Goal: Task Accomplishment & Management: Use online tool/utility

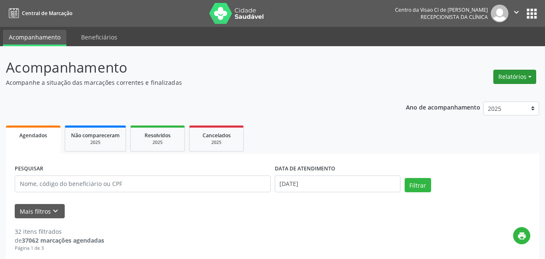
click at [515, 77] on button "Relatórios" at bounding box center [515, 77] width 43 height 14
click at [488, 94] on link "Agendamentos" at bounding box center [491, 95] width 90 height 12
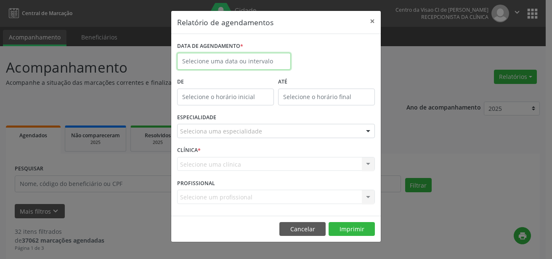
click at [204, 61] on input "text" at bounding box center [234, 61] width 114 height 17
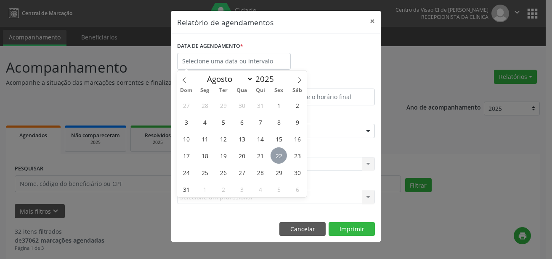
click at [280, 158] on span "22" at bounding box center [278, 156] width 16 height 16
type input "[DATE]"
click at [280, 158] on span "22" at bounding box center [278, 156] width 16 height 16
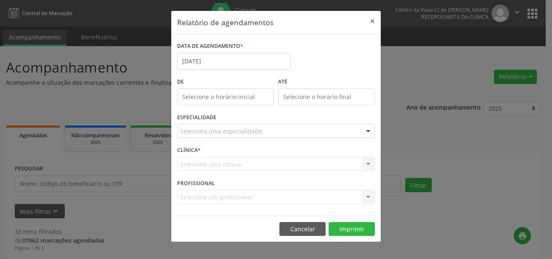
click at [242, 165] on div "Selecione uma clínica Nenhum resultado encontrado para: " " Não há nenhuma opçã…" at bounding box center [276, 164] width 198 height 14
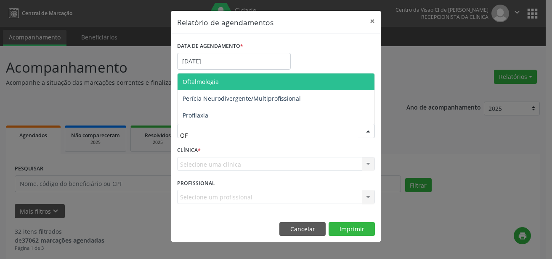
type input "OFT"
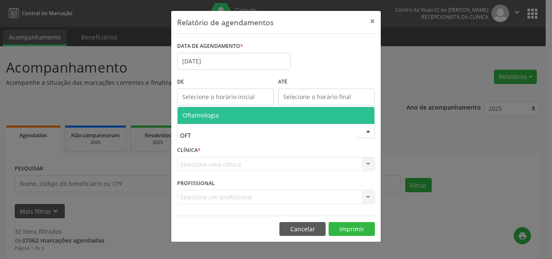
click at [213, 120] on span "Oftalmologia" at bounding box center [275, 115] width 197 height 17
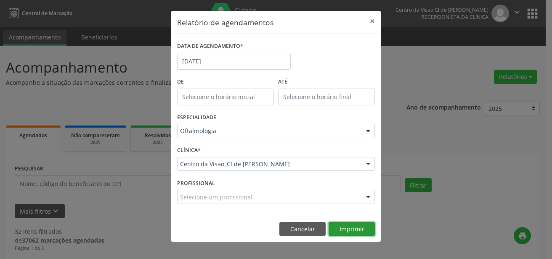
click at [361, 226] on button "Imprimir" at bounding box center [351, 229] width 46 height 14
click at [372, 22] on button "×" at bounding box center [372, 21] width 17 height 21
